Goal: Information Seeking & Learning: Learn about a topic

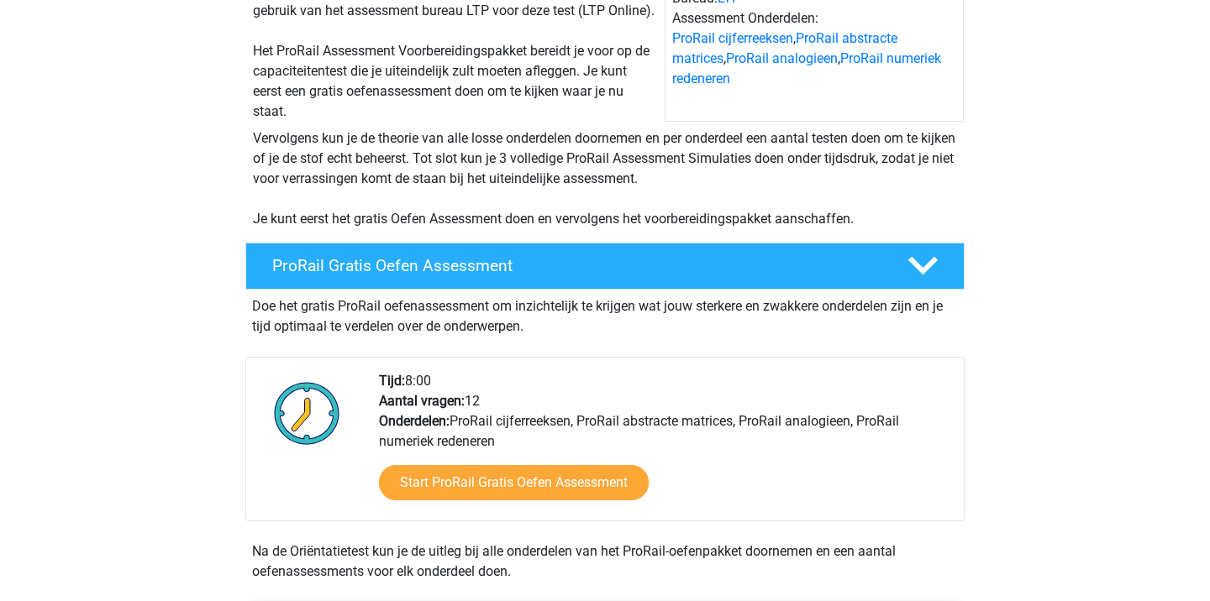
scroll to position [216, 0]
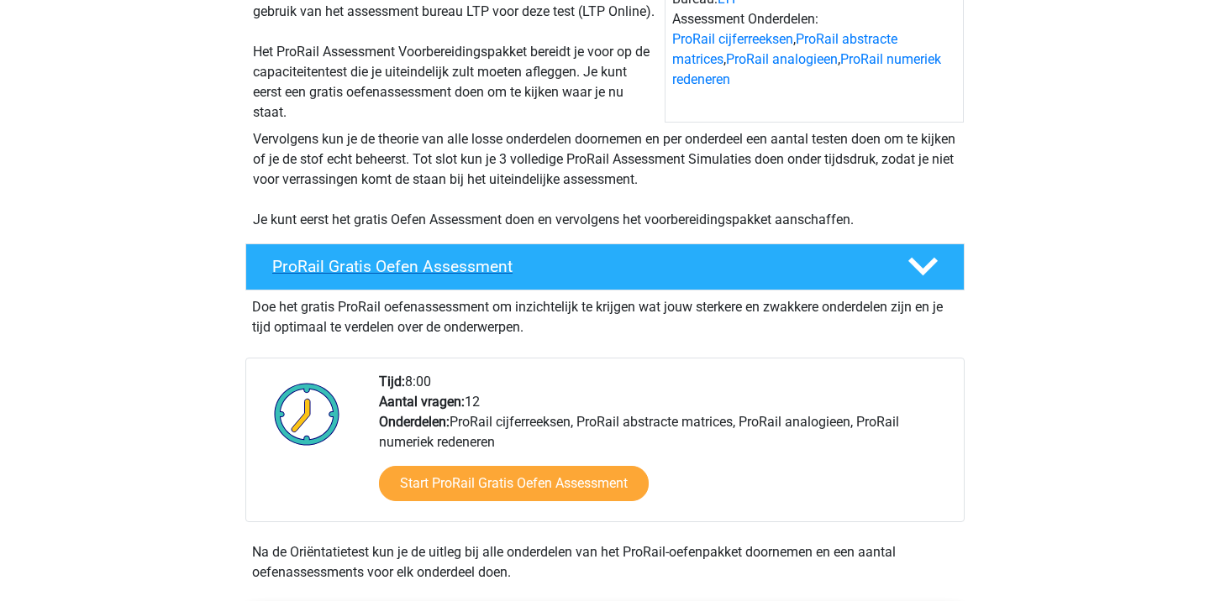
click at [577, 263] on h4 "ProRail Gratis Oefen Assessment" at bounding box center [576, 266] width 608 height 19
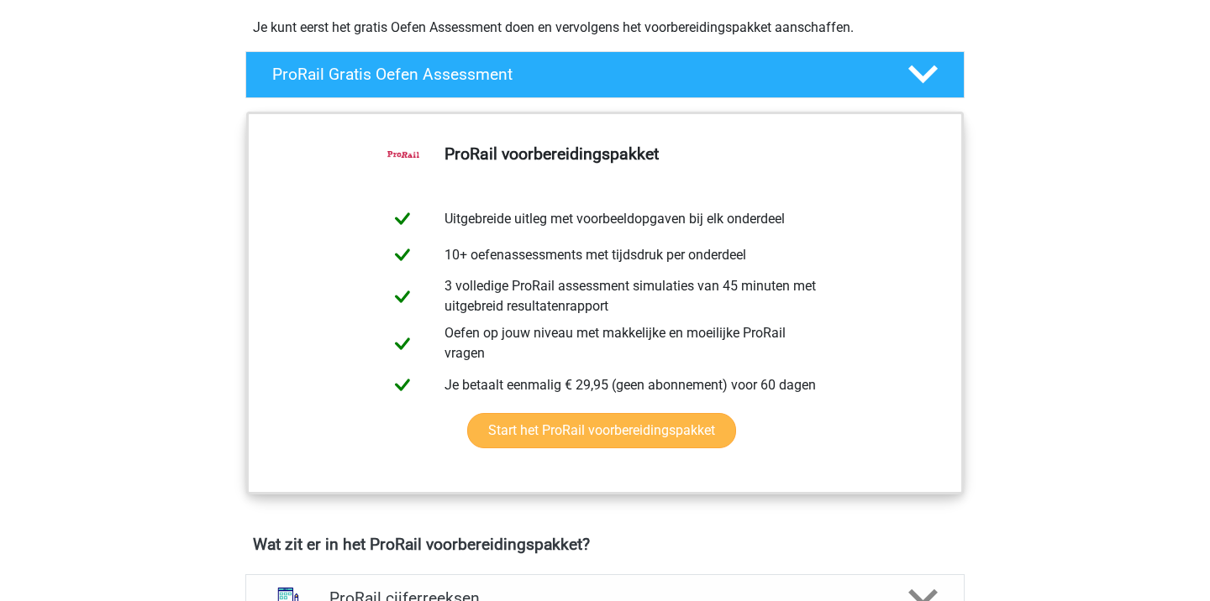
scroll to position [347, 0]
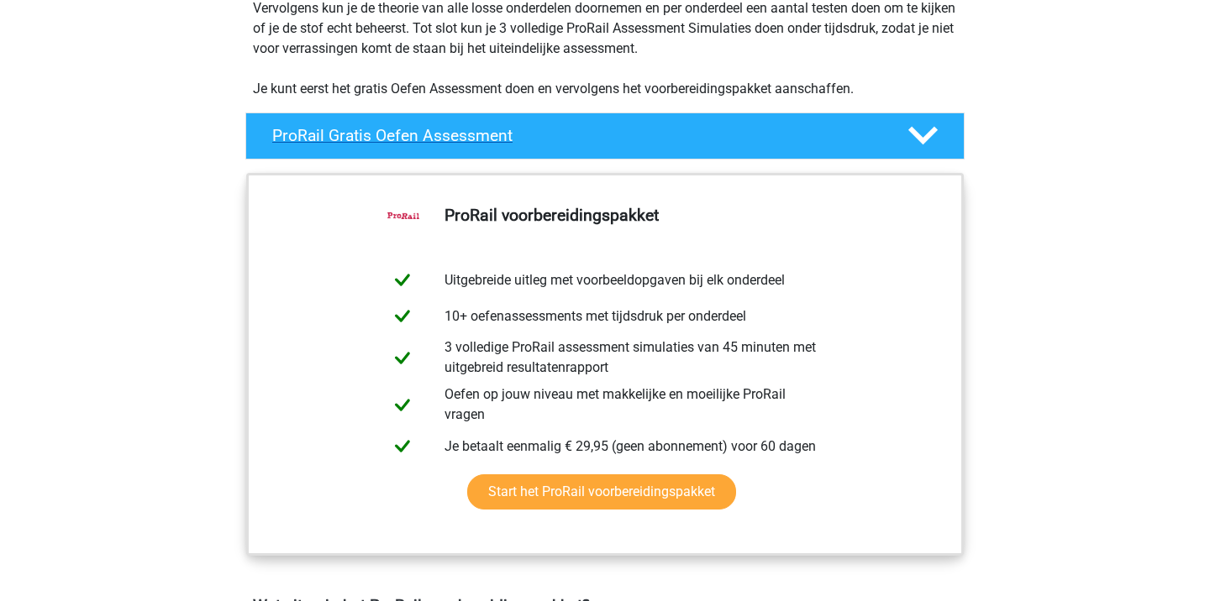
click at [612, 129] on h4 "ProRail Gratis Oefen Assessment" at bounding box center [576, 135] width 608 height 19
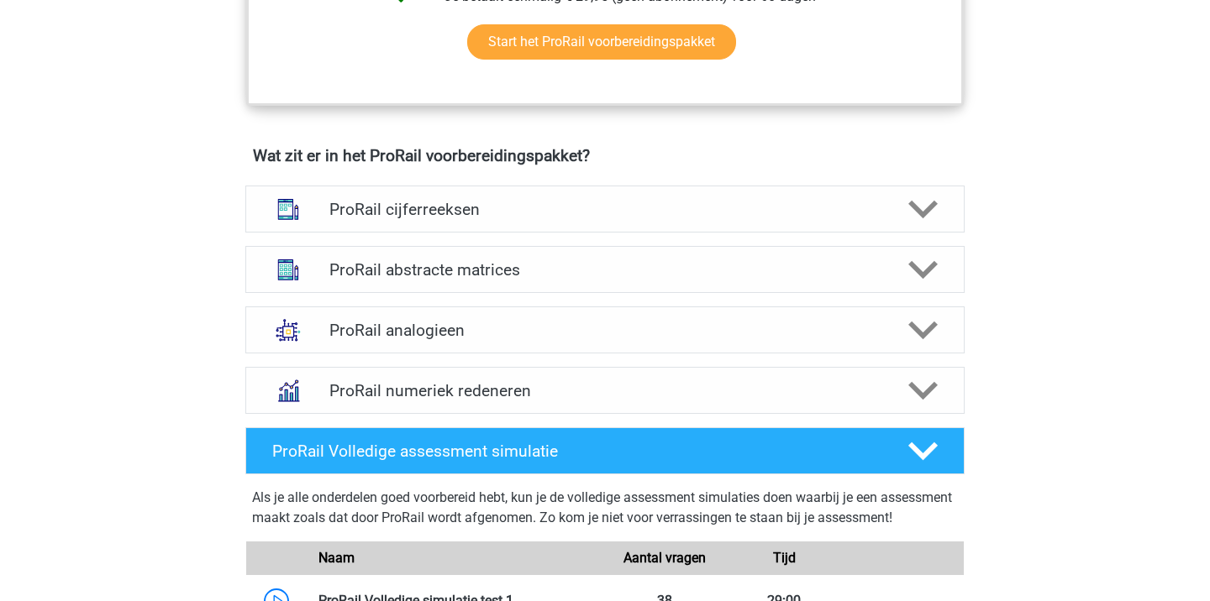
scroll to position [1055, 0]
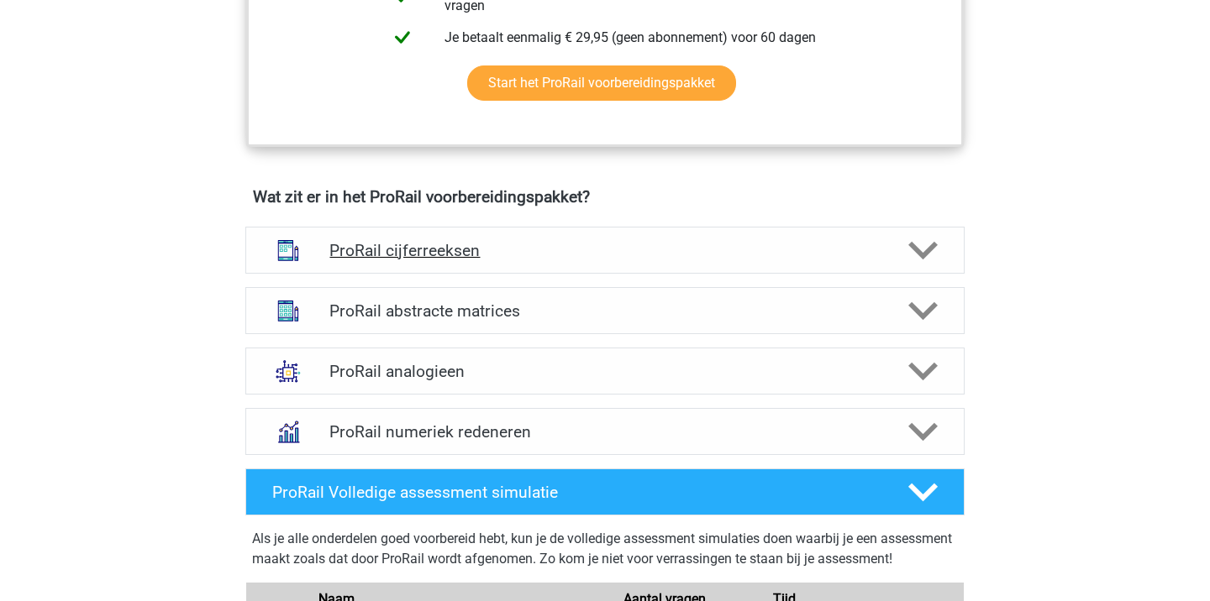
click at [559, 249] on h4 "ProRail cijferreeksen" at bounding box center [604, 250] width 550 height 19
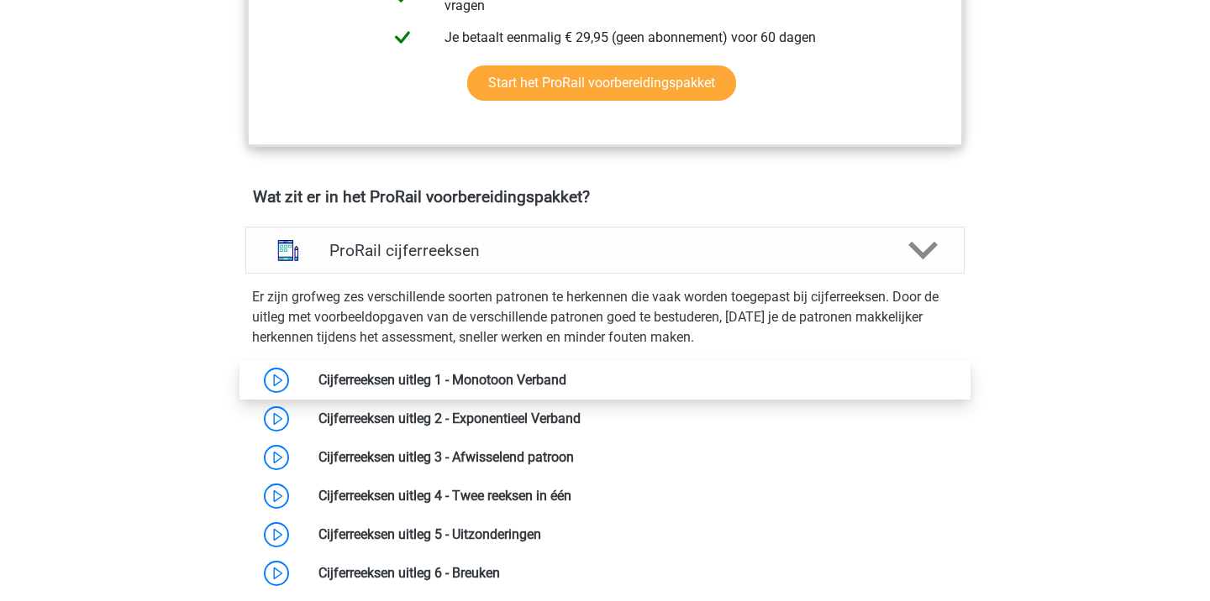
click at [566, 377] on link at bounding box center [566, 380] width 0 height 16
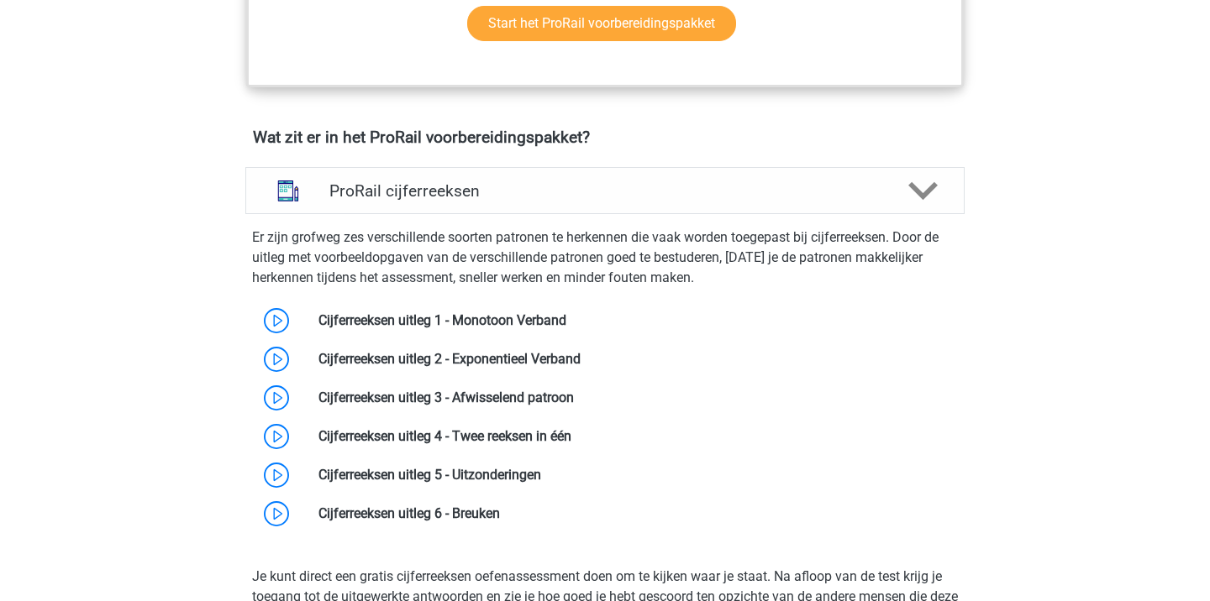
scroll to position [1138, 0]
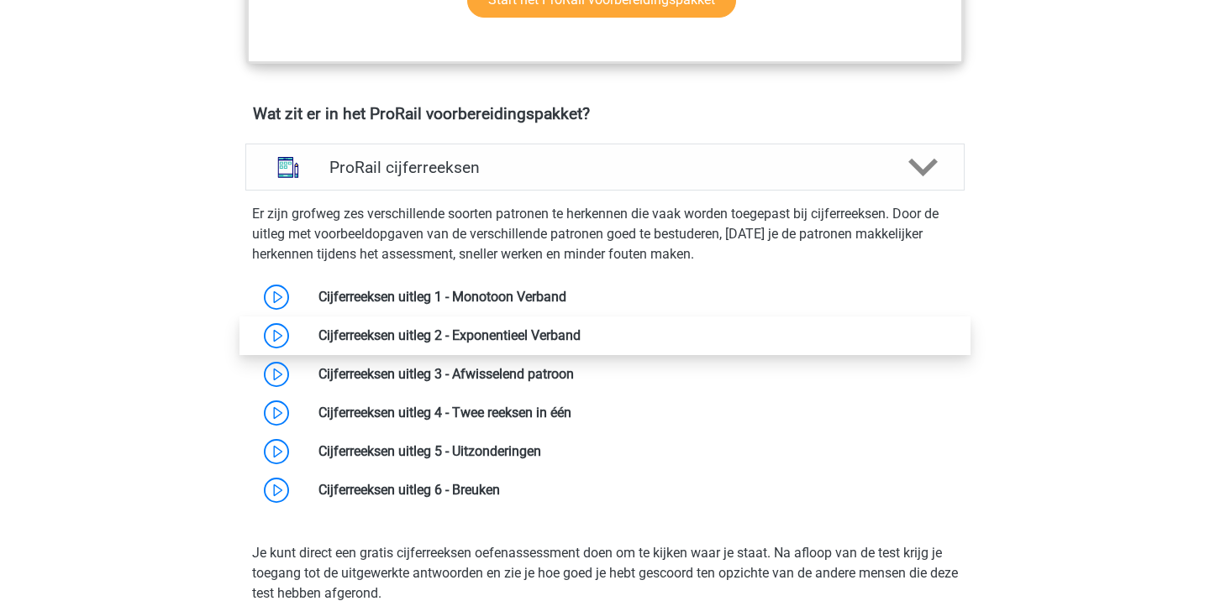
click at [580, 338] on link at bounding box center [580, 336] width 0 height 16
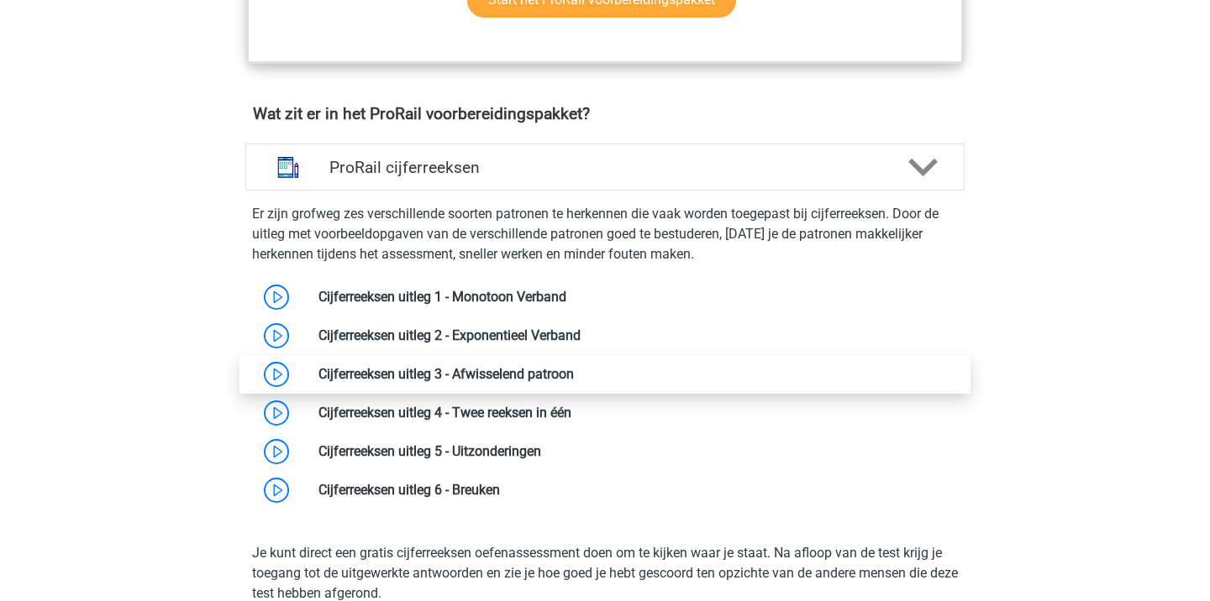
click at [574, 380] on link at bounding box center [574, 374] width 0 height 16
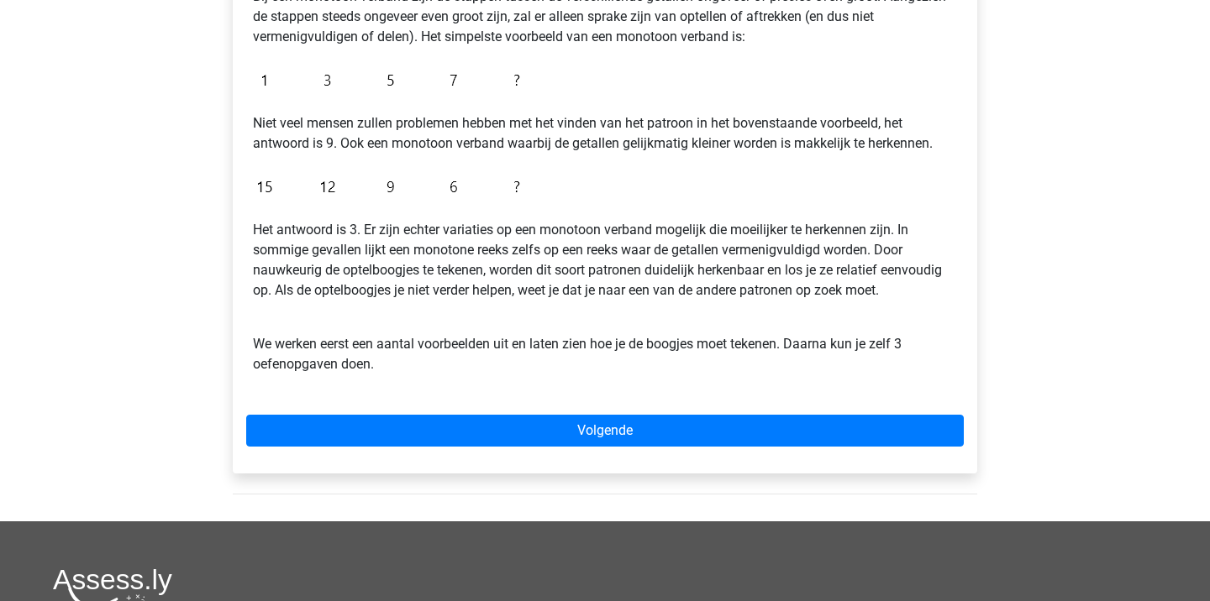
scroll to position [365, 0]
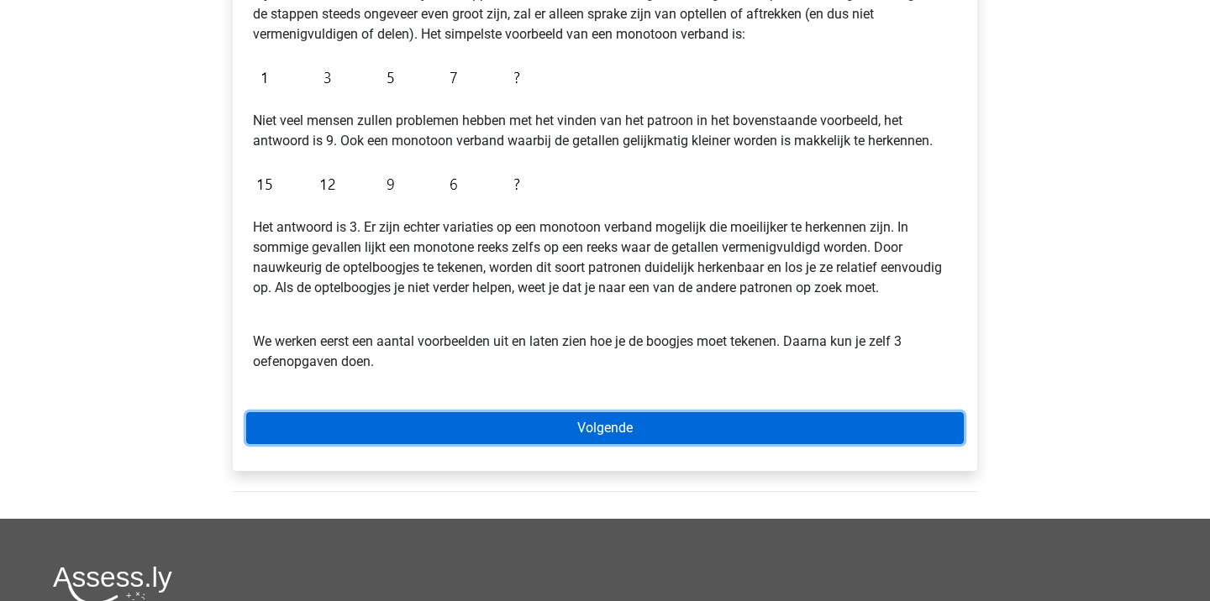
click at [556, 423] on link "Volgende" at bounding box center [604, 428] width 717 height 32
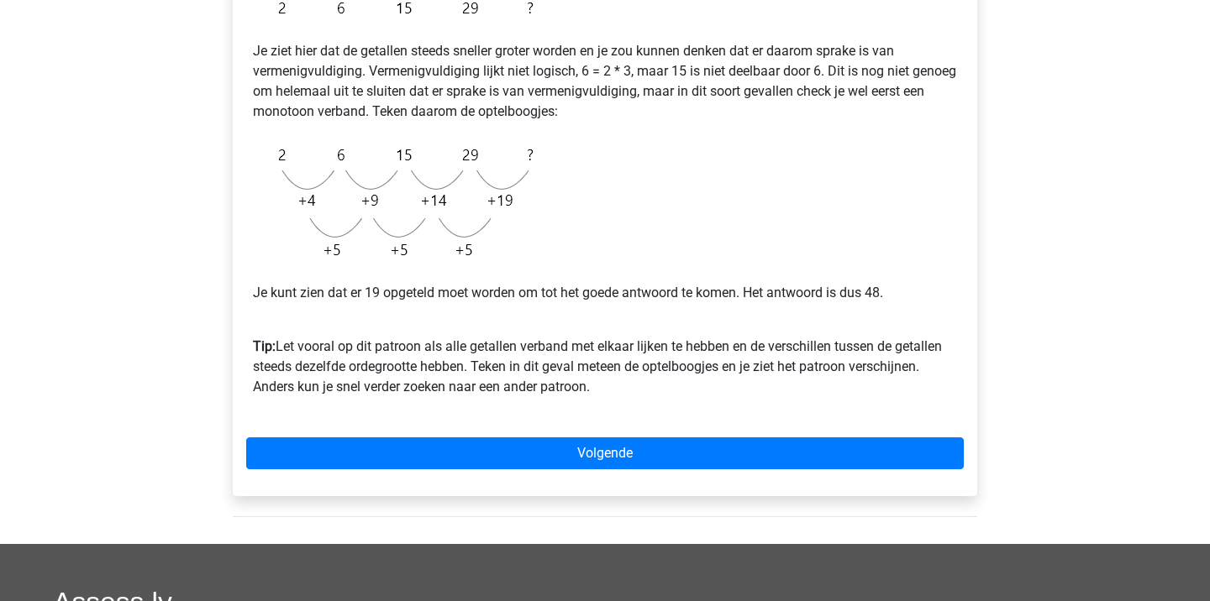
scroll to position [389, 0]
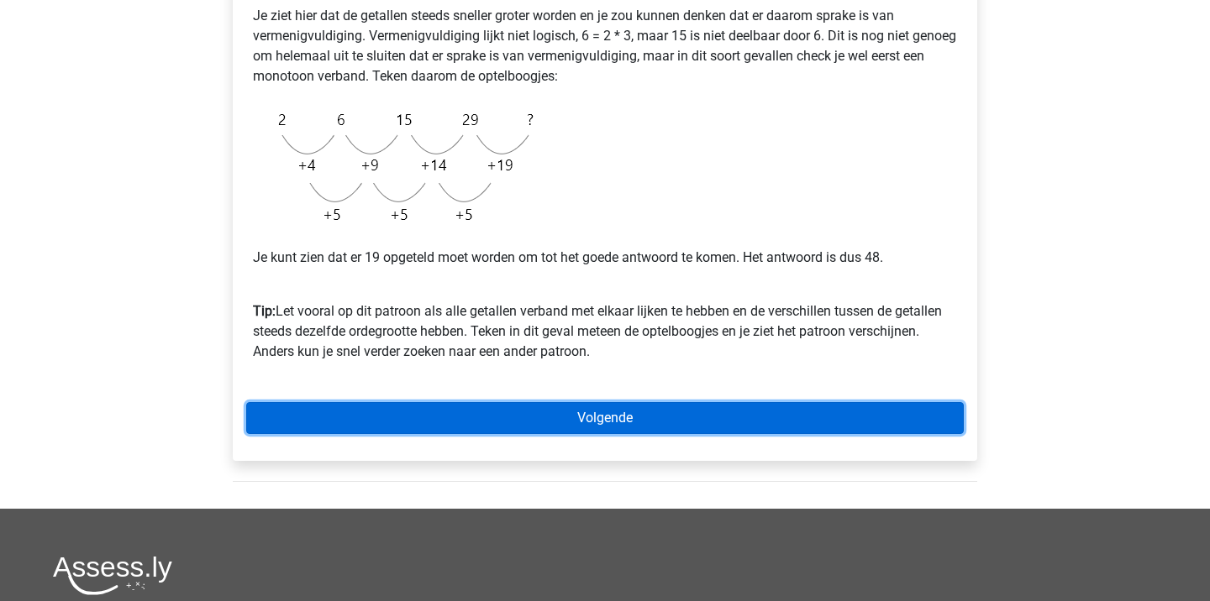
click at [556, 423] on link "Volgende" at bounding box center [604, 418] width 717 height 32
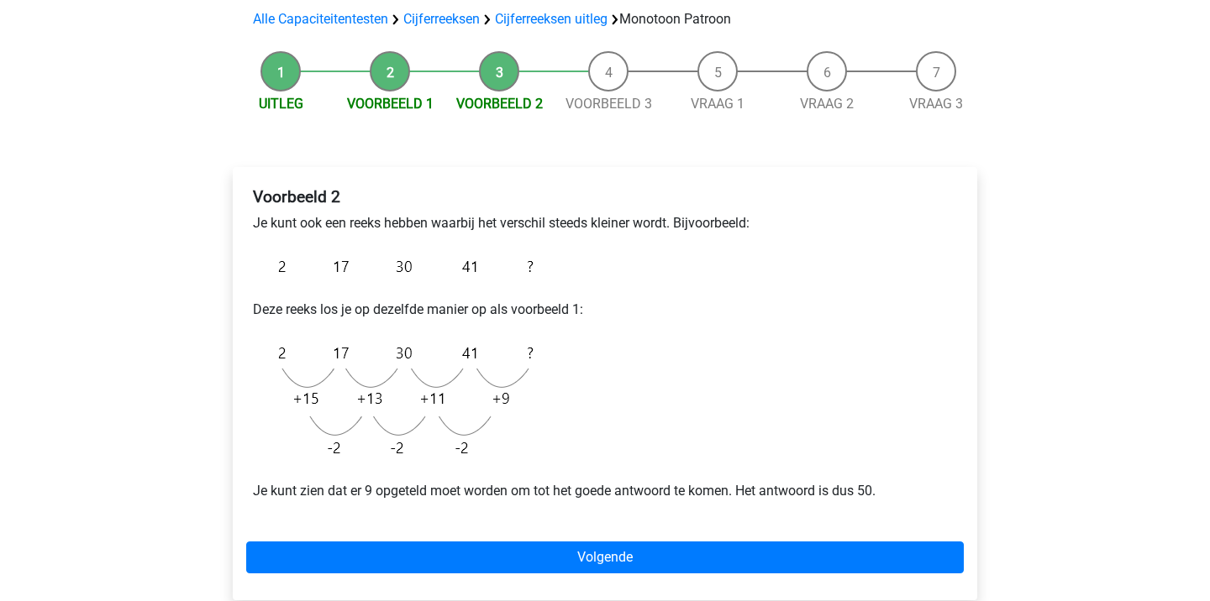
scroll to position [181, 0]
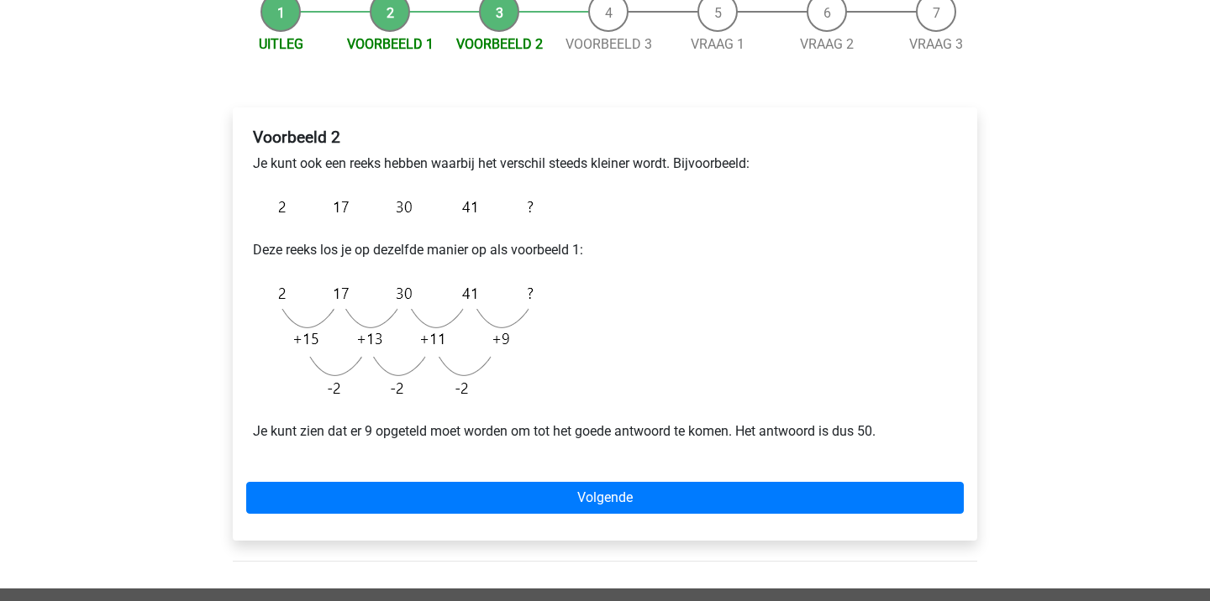
click at [558, 481] on div "Voorbeeld 2 Je kunt ook een reeks hebben waarbij het verschil steeds kleiner wo…" at bounding box center [605, 324] width 744 height 433
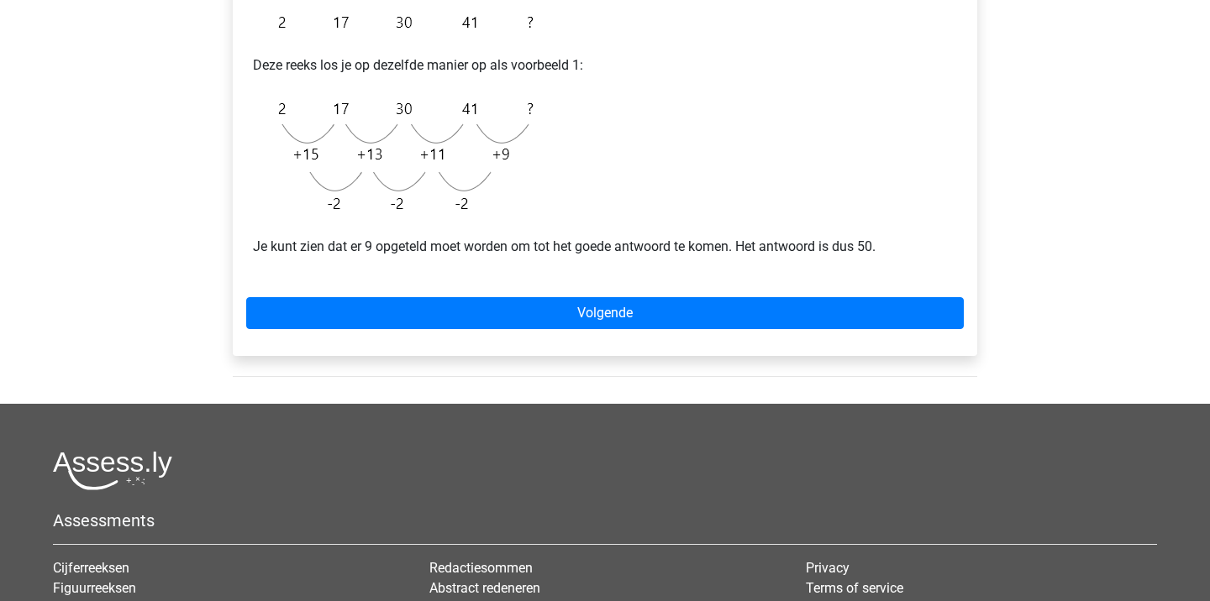
scroll to position [474, 0]
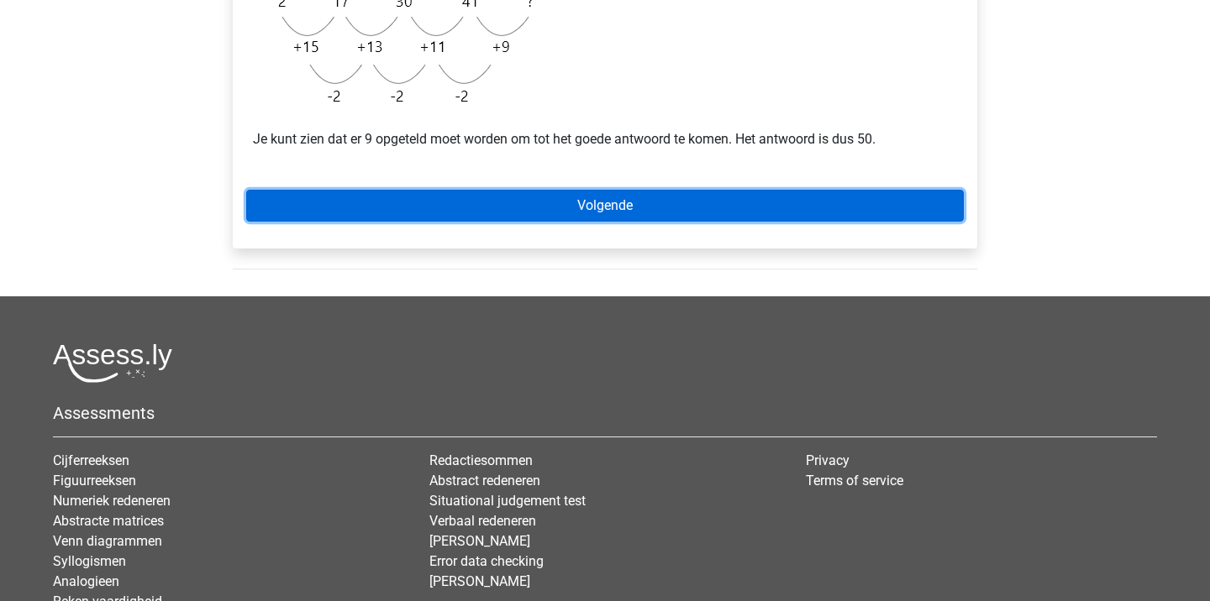
click at [572, 206] on link "Volgende" at bounding box center [604, 206] width 717 height 32
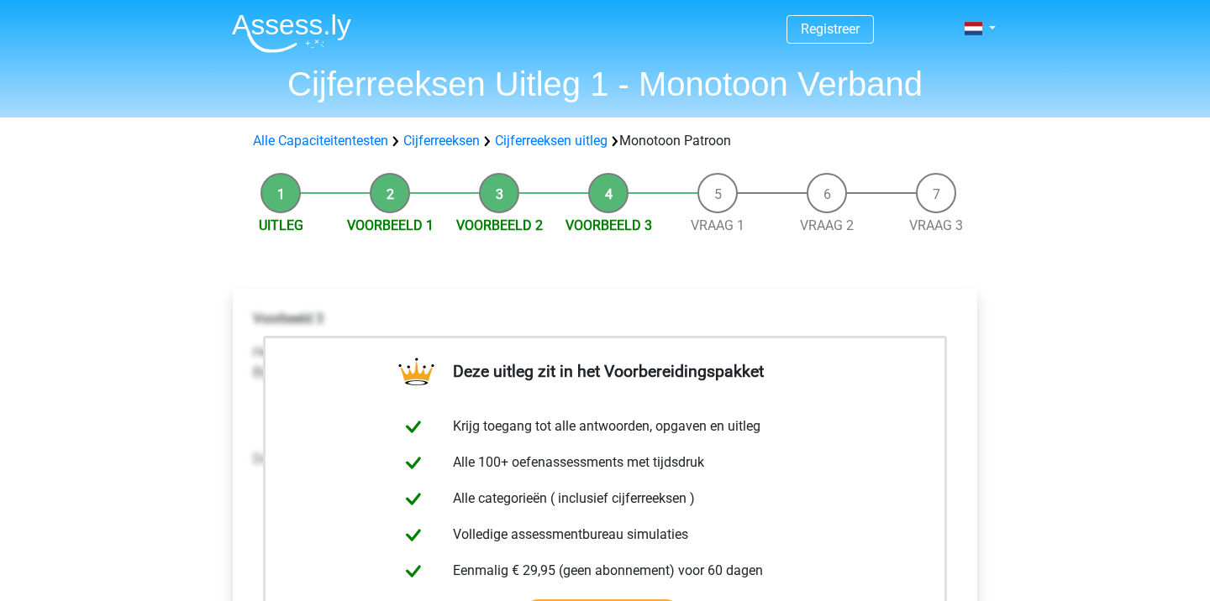
scroll to position [77, 0]
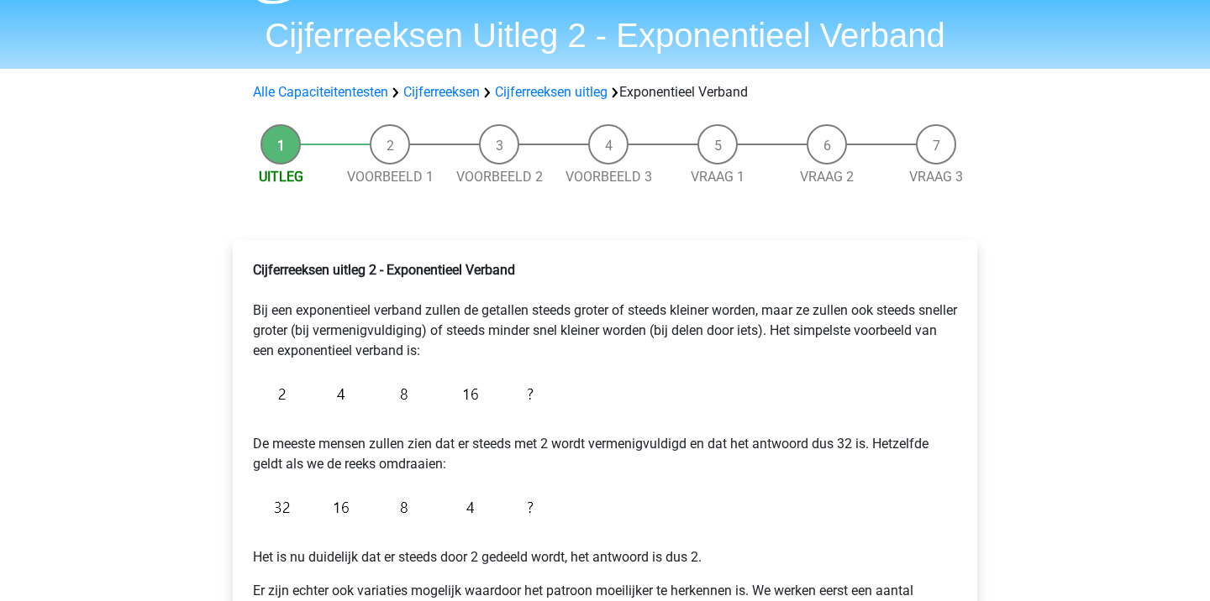
scroll to position [50, 0]
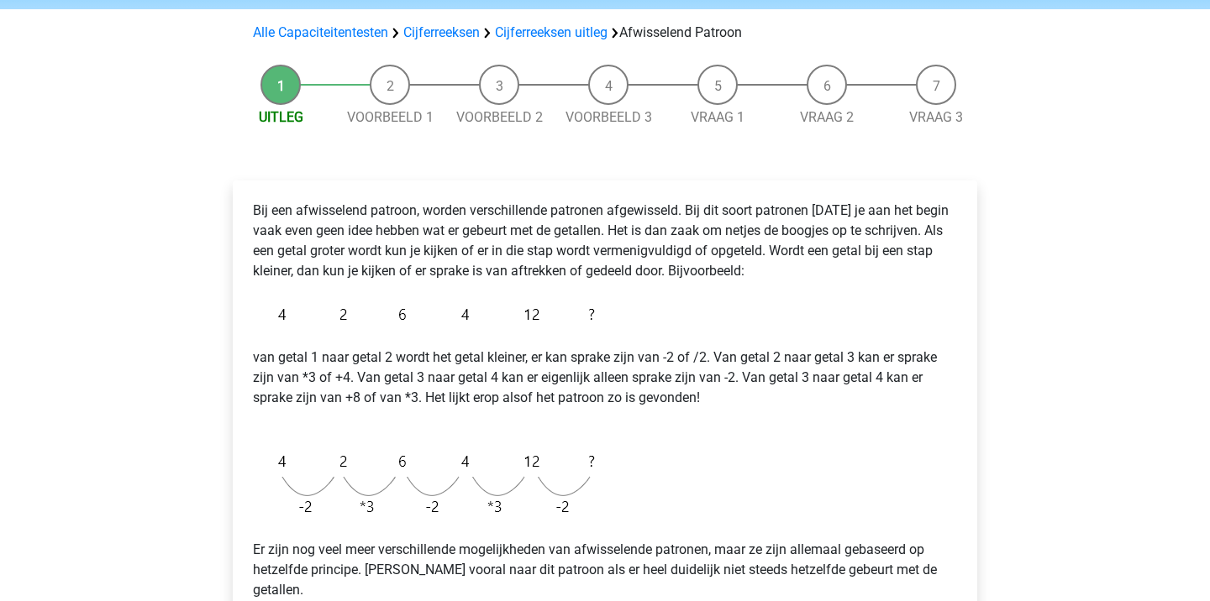
scroll to position [356, 0]
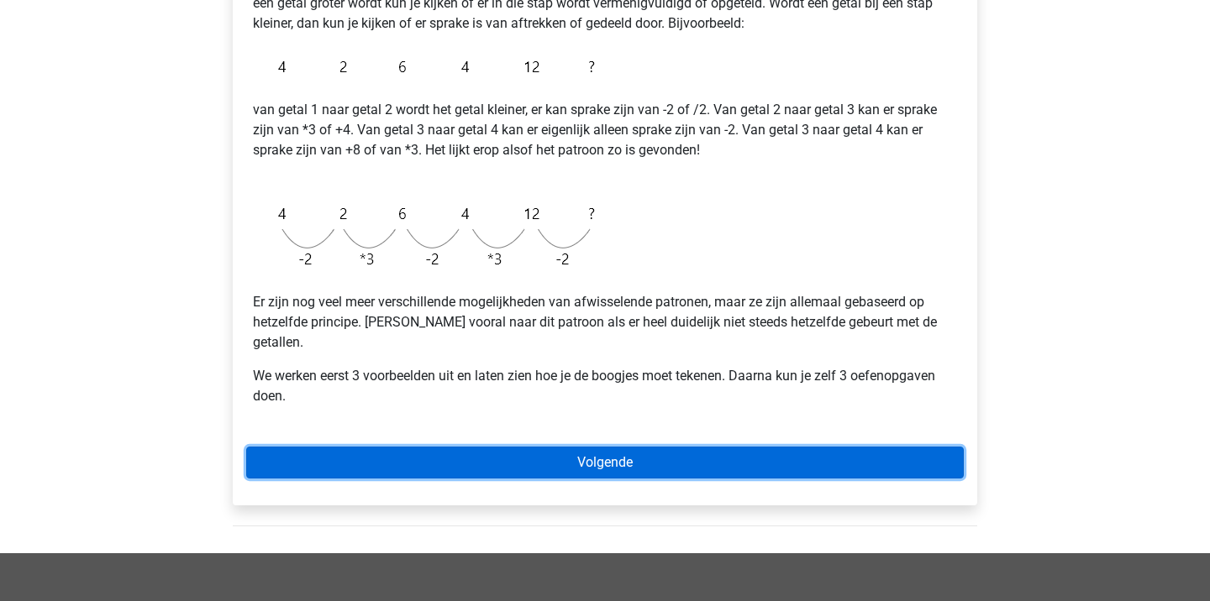
click at [615, 447] on link "Volgende" at bounding box center [604, 463] width 717 height 32
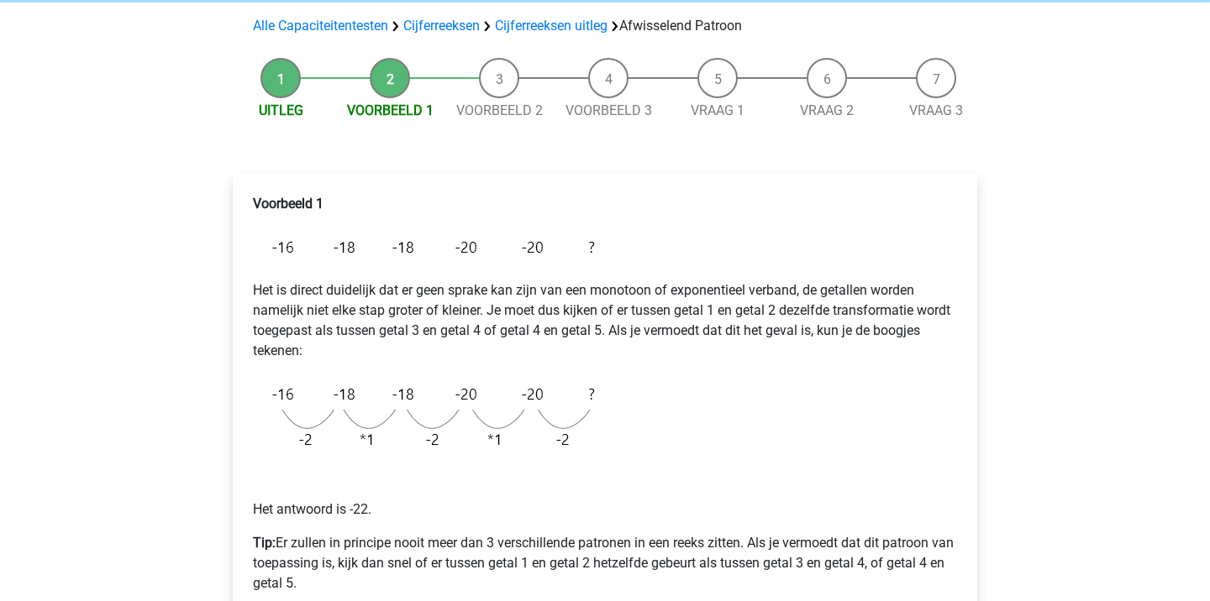
scroll to position [257, 0]
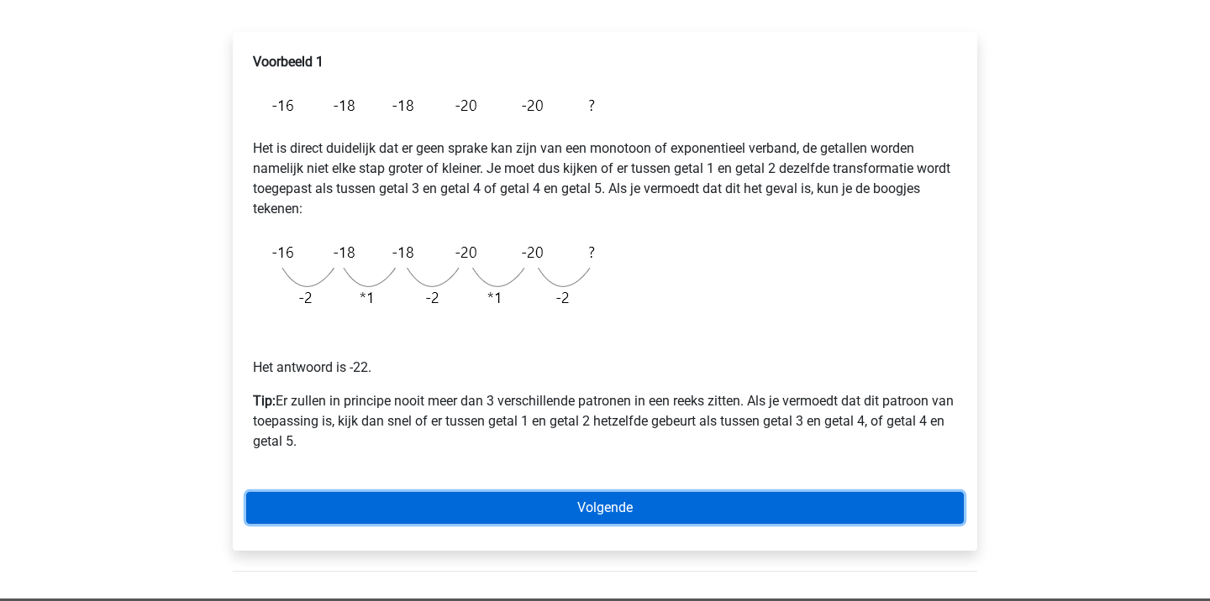
click at [631, 505] on link "Volgende" at bounding box center [604, 508] width 717 height 32
